Goal: Find specific page/section: Find specific page/section

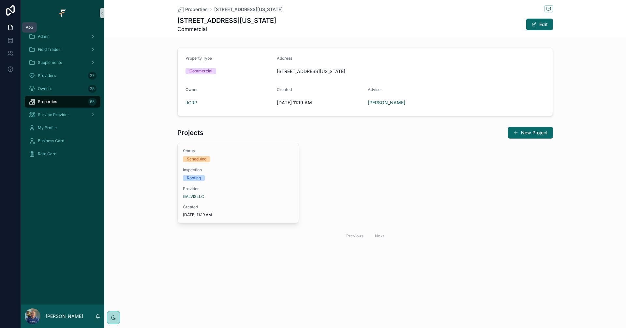
click at [13, 27] on icon at bounding box center [10, 27] width 7 height 7
click at [65, 38] on div "Admin" at bounding box center [63, 36] width 68 height 10
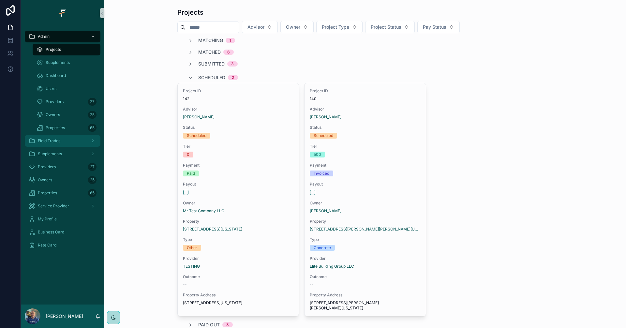
click at [58, 137] on div "Field Trades" at bounding box center [63, 141] width 68 height 10
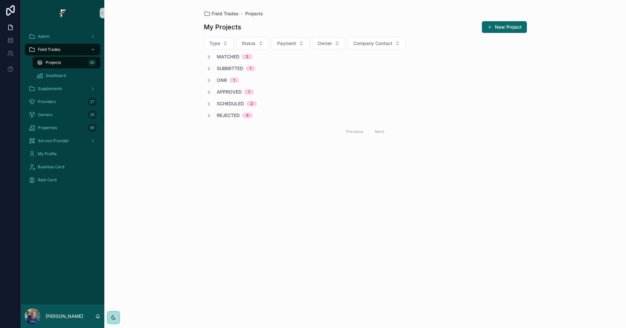
click at [229, 57] on span "Matched" at bounding box center [228, 56] width 22 height 7
